Goal: Navigation & Orientation: Find specific page/section

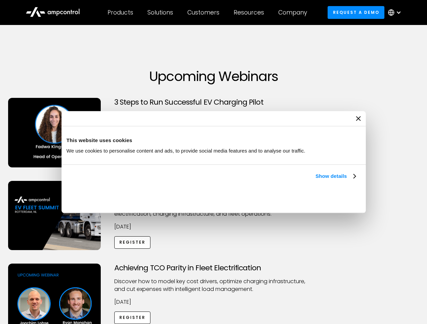
click at [315, 180] on link "Show details" at bounding box center [335, 176] width 40 height 8
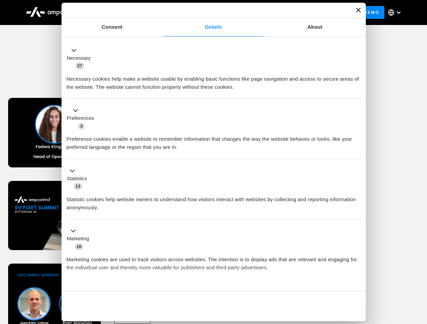
click at [356, 220] on li "Statistics 13 Statistic cookies help website owners to understand how visitors …" at bounding box center [214, 190] width 294 height 60
click at [419, 272] on div "Achieving TCO Parity in Fleet Electrification Discover how to model key cost dr…" at bounding box center [213, 317] width 424 height 106
click at [208, 13] on div "Customers" at bounding box center [203, 12] width 32 height 7
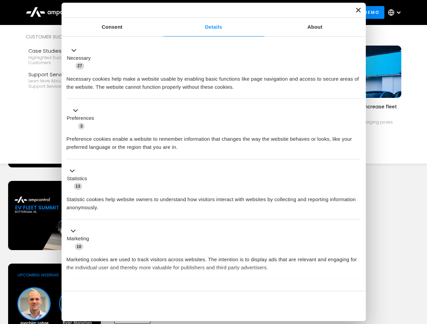
click at [120, 13] on div "Products" at bounding box center [120, 12] width 26 height 7
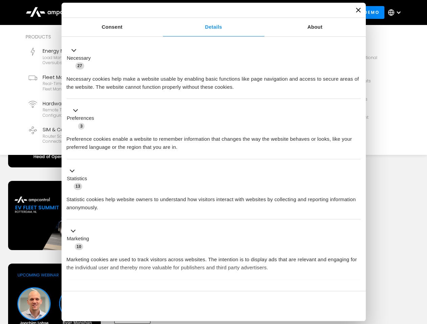
click at [161, 13] on div "Solutions" at bounding box center [160, 12] width 26 height 7
click at [204, 13] on div "Customers" at bounding box center [203, 12] width 32 height 7
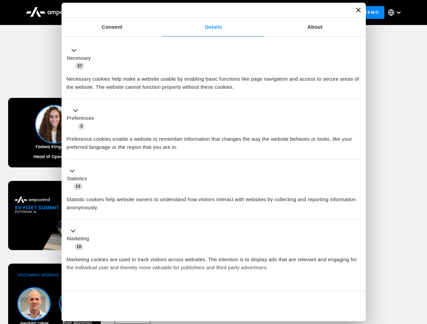
click at [250, 13] on div "Resources" at bounding box center [249, 12] width 30 height 7
click at [295, 13] on div "Company" at bounding box center [292, 12] width 29 height 7
click at [396, 13] on div at bounding box center [398, 12] width 5 height 5
